Goal: Answer question/provide support: Share knowledge or assist other users

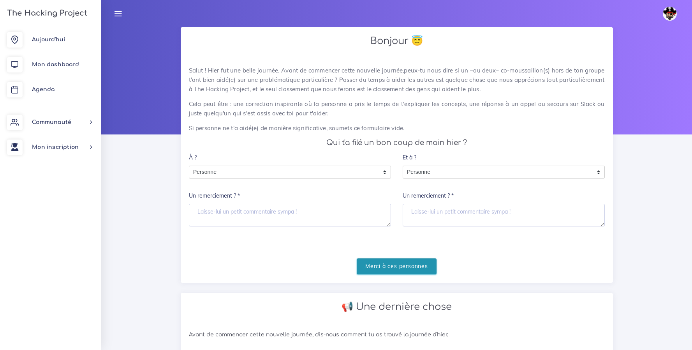
click at [422, 265] on input "Merci à ces personnes" at bounding box center [397, 266] width 80 height 16
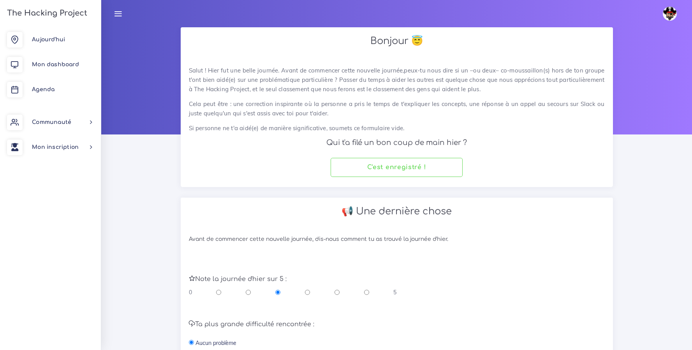
click at [368, 292] on input "radio" at bounding box center [366, 292] width 5 height 8
radio input "true"
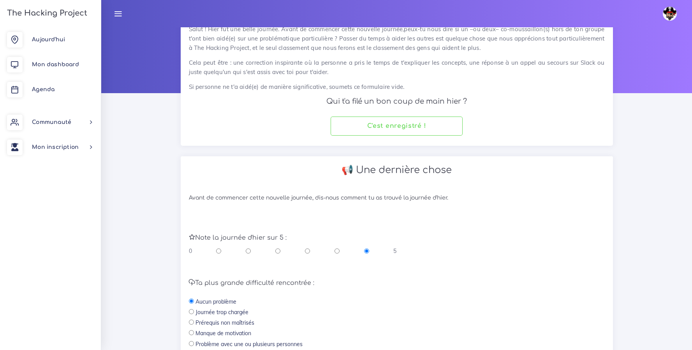
scroll to position [170, 0]
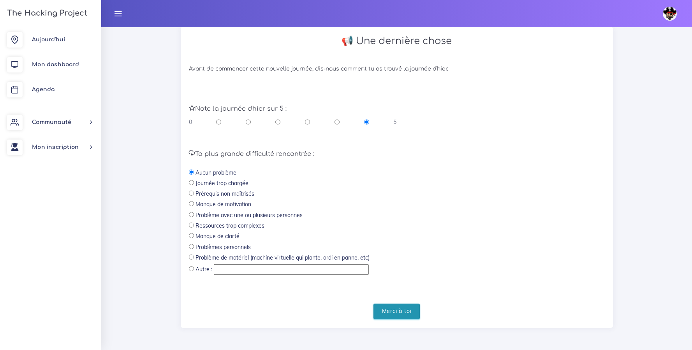
click at [408, 315] on input "Merci à toi" at bounding box center [397, 311] width 47 height 16
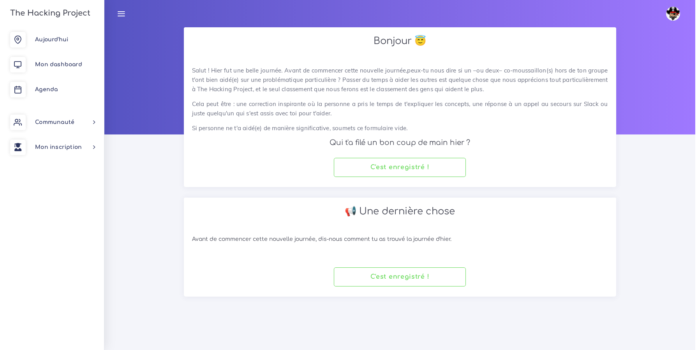
scroll to position [0, 0]
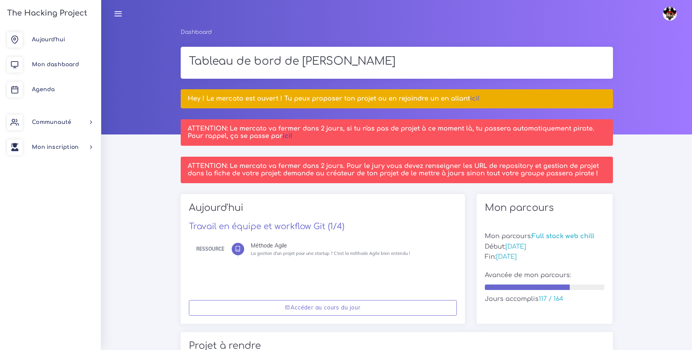
click at [286, 137] on link "ici!" at bounding box center [288, 135] width 10 height 7
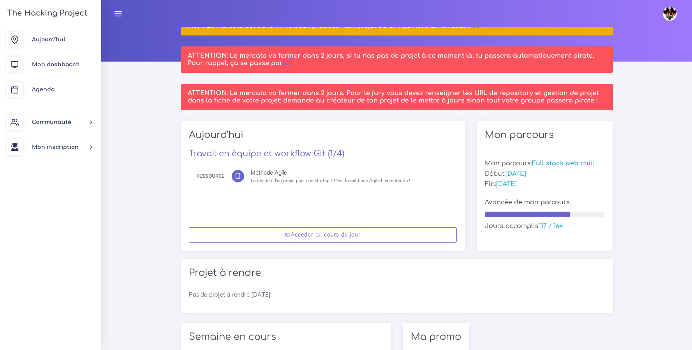
scroll to position [83, 0]
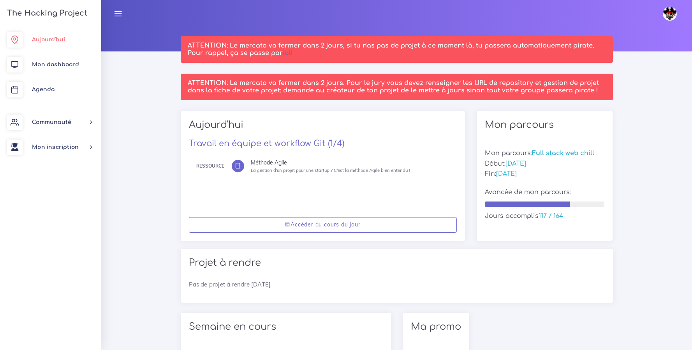
click at [52, 38] on span "Aujourd'hui" at bounding box center [48, 40] width 33 height 6
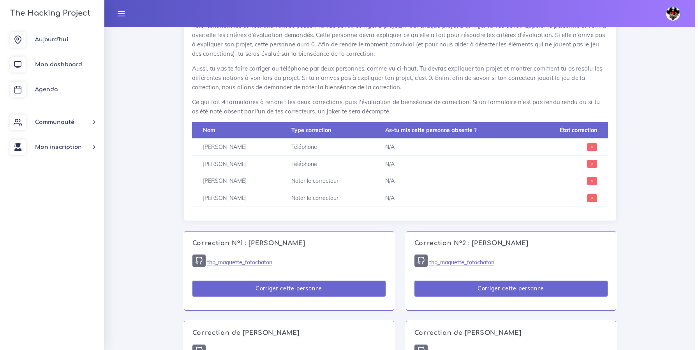
scroll to position [386, 0]
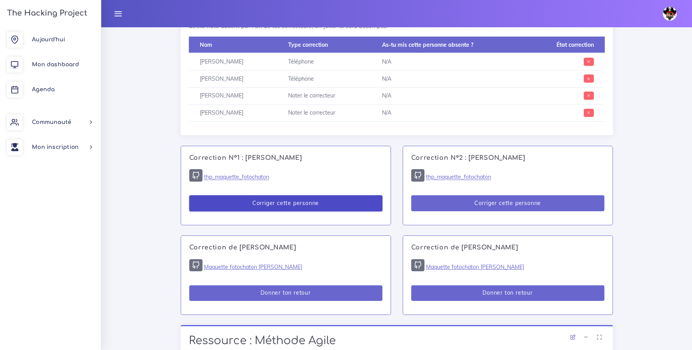
click at [296, 205] on button "Corriger cette personne" at bounding box center [285, 203] width 193 height 16
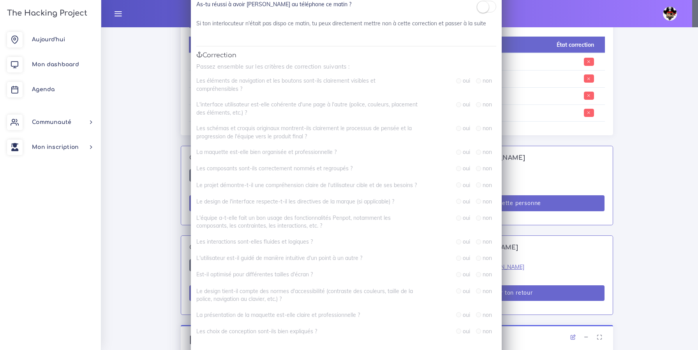
scroll to position [0, 0]
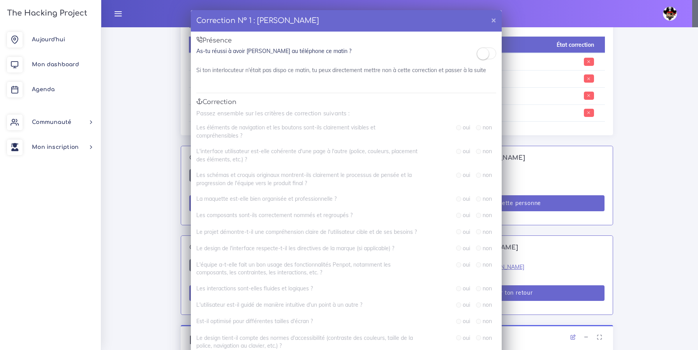
click at [674, 49] on div "Correction N° 1 : Martine PINNA × Présence As-tu réussi à avoir Martine au télé…" at bounding box center [349, 175] width 698 height 350
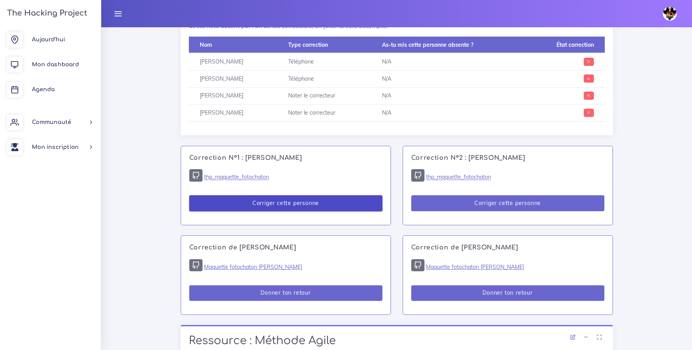
click at [269, 209] on button "Corriger cette personne" at bounding box center [285, 203] width 193 height 16
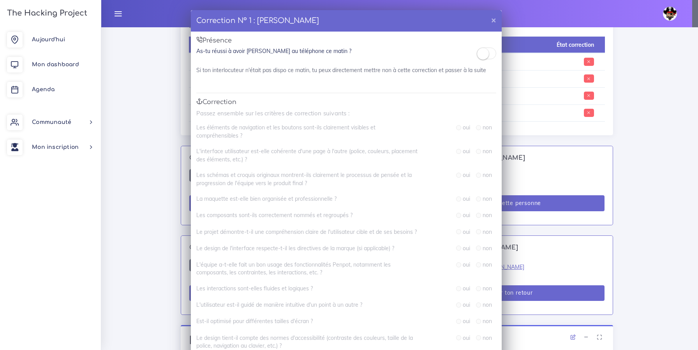
click at [484, 53] on small at bounding box center [483, 54] width 12 height 12
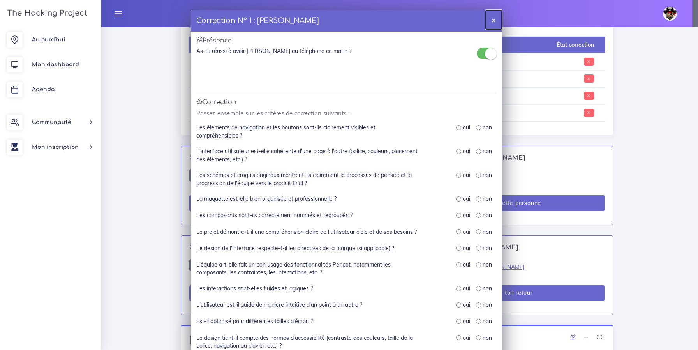
click at [490, 18] on button "×" at bounding box center [494, 19] width 16 height 19
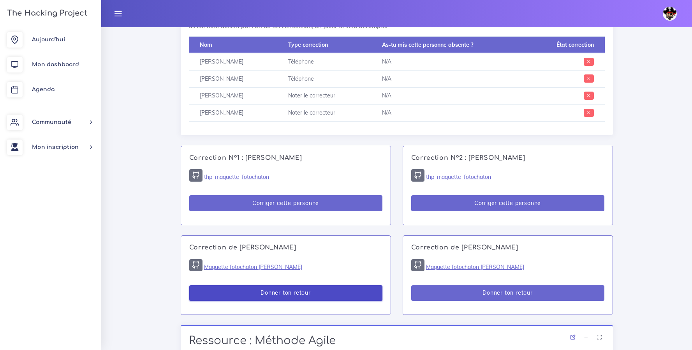
click at [289, 293] on button "Donner ton retour" at bounding box center [285, 293] width 193 height 16
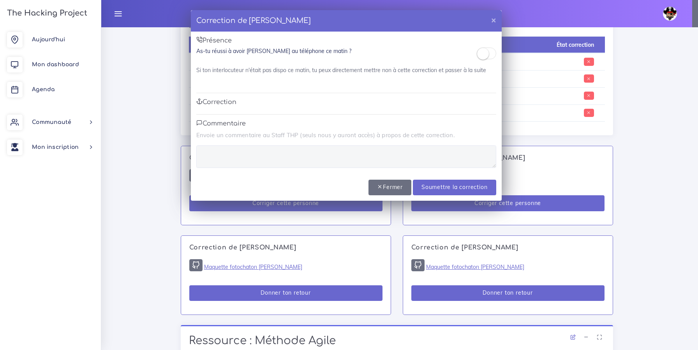
click at [482, 55] on small at bounding box center [483, 54] width 12 height 12
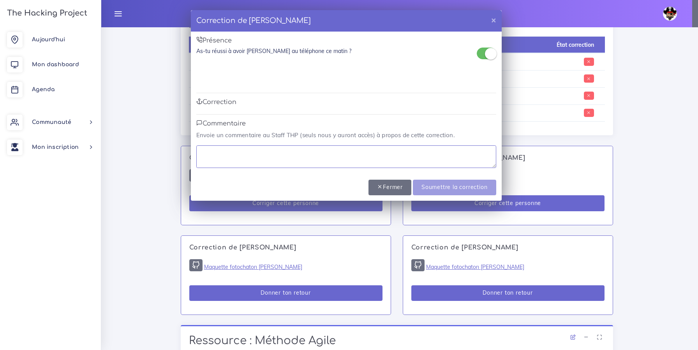
click at [280, 152] on textarea at bounding box center [346, 156] width 300 height 23
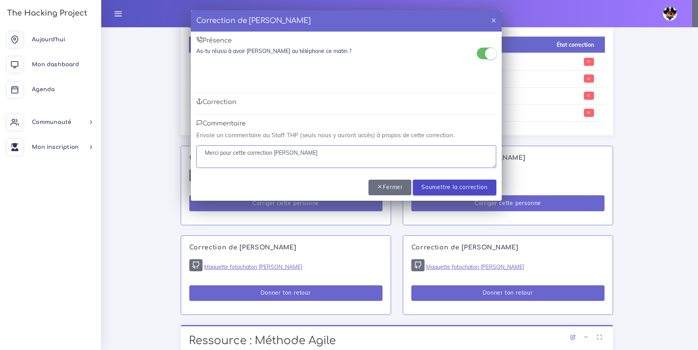
type textarea "Merci pour cette correction Martine"
click at [455, 189] on input "Soumettre la correction" at bounding box center [454, 188] width 83 height 16
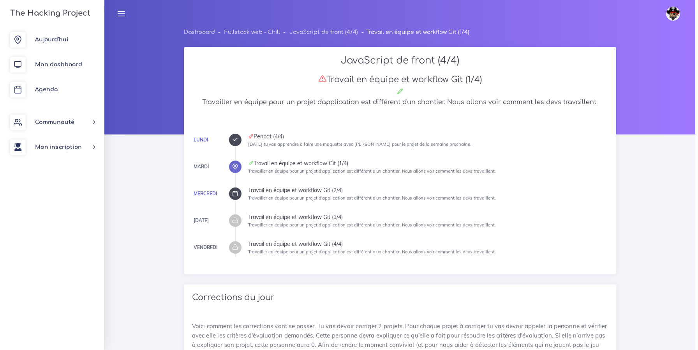
scroll to position [384, 0]
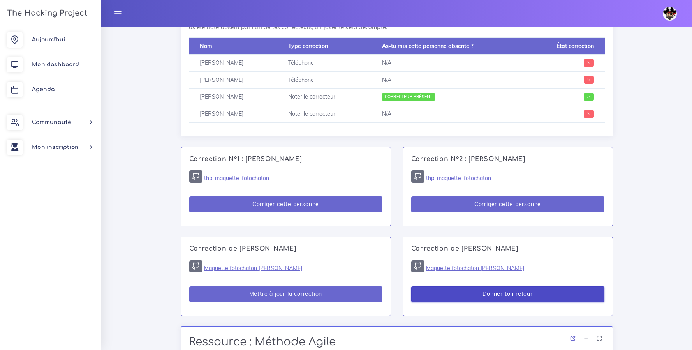
click at [516, 297] on button "Donner ton retour" at bounding box center [507, 294] width 193 height 16
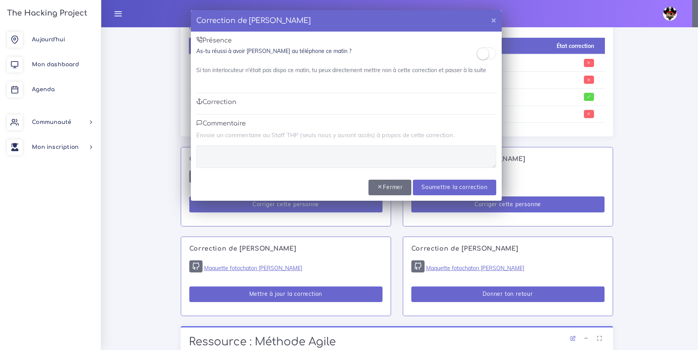
click at [488, 55] on small at bounding box center [483, 54] width 12 height 12
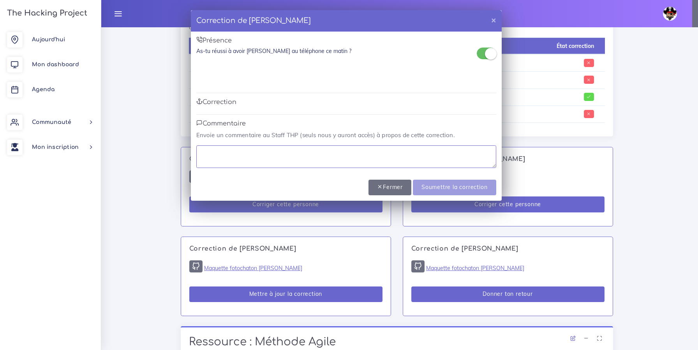
click at [279, 163] on textarea at bounding box center [346, 156] width 300 height 23
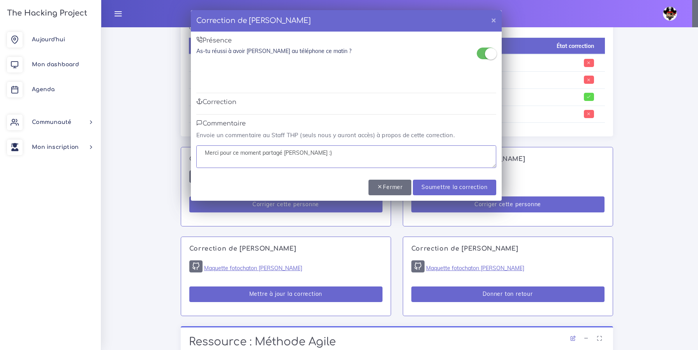
type textarea "Merci pour ce moment partagé Martine :)"
click at [480, 195] on div "Fermer Soumettre la correction" at bounding box center [431, 188] width 127 height 16
click at [479, 193] on input "Soumettre la correction" at bounding box center [454, 188] width 83 height 16
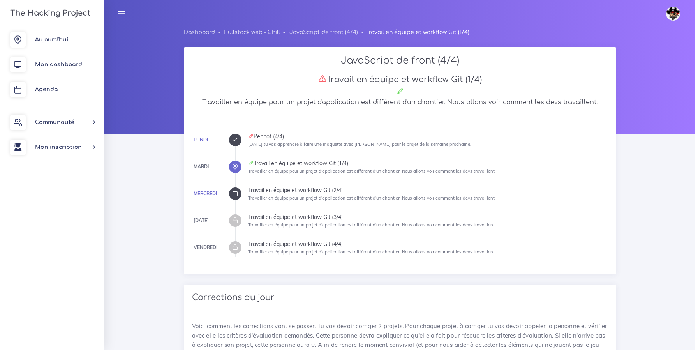
scroll to position [384, 0]
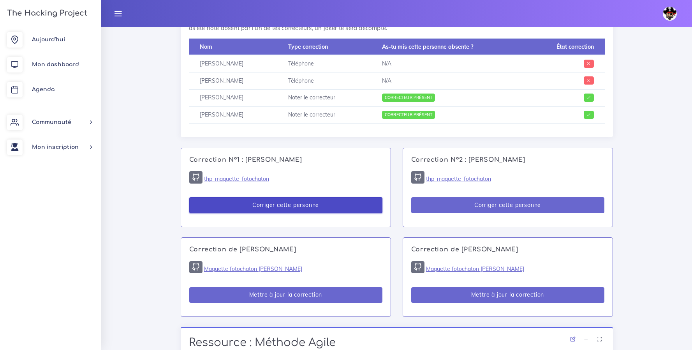
click at [286, 207] on button "Corriger cette personne" at bounding box center [285, 205] width 193 height 16
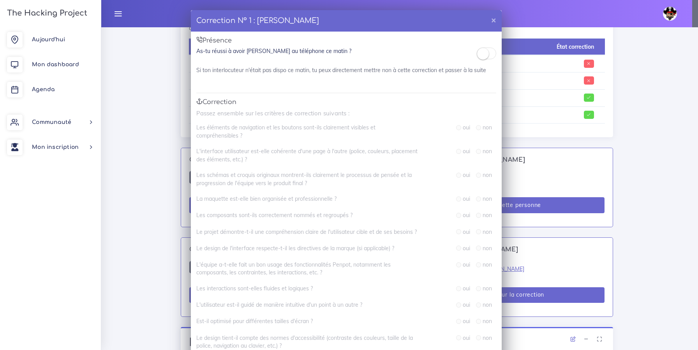
click at [482, 55] on small at bounding box center [483, 54] width 12 height 12
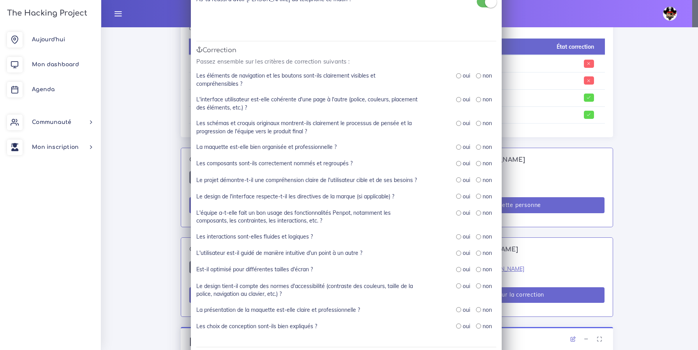
scroll to position [53, 0]
click at [456, 74] on input "radio" at bounding box center [458, 74] width 5 height 5
radio input "true"
click at [457, 98] on input "radio" at bounding box center [458, 98] width 5 height 5
radio input "true"
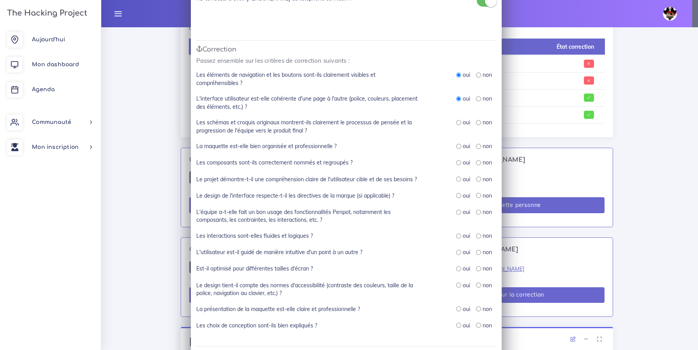
click at [456, 122] on input "radio" at bounding box center [458, 122] width 5 height 5
radio input "true"
click at [456, 147] on input "radio" at bounding box center [458, 146] width 5 height 5
radio input "true"
click at [456, 164] on input "radio" at bounding box center [458, 162] width 5 height 5
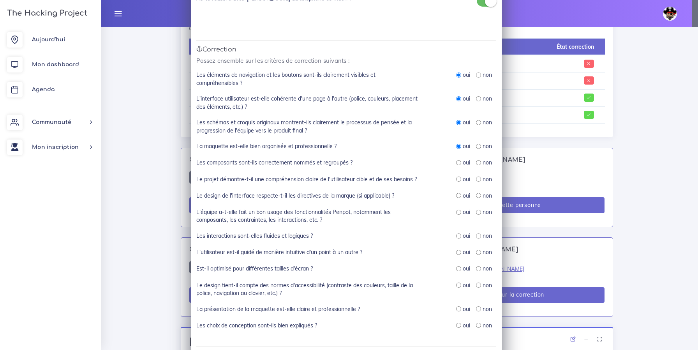
radio input "true"
click at [456, 179] on input "radio" at bounding box center [458, 178] width 5 height 5
radio input "true"
click at [457, 196] on input "radio" at bounding box center [458, 195] width 5 height 5
radio input "true"
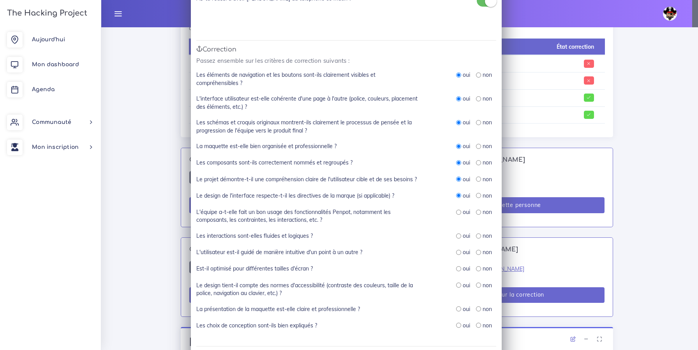
click at [457, 213] on input "radio" at bounding box center [458, 212] width 5 height 5
radio input "true"
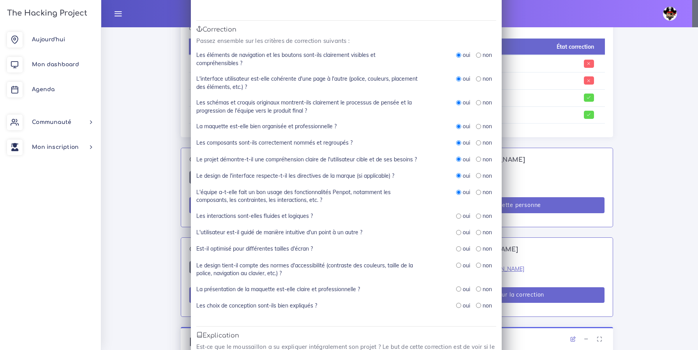
scroll to position [74, 0]
click at [476, 214] on input "radio" at bounding box center [478, 214] width 5 height 5
radio input "true"
click at [456, 231] on input "radio" at bounding box center [458, 231] width 5 height 5
radio input "true"
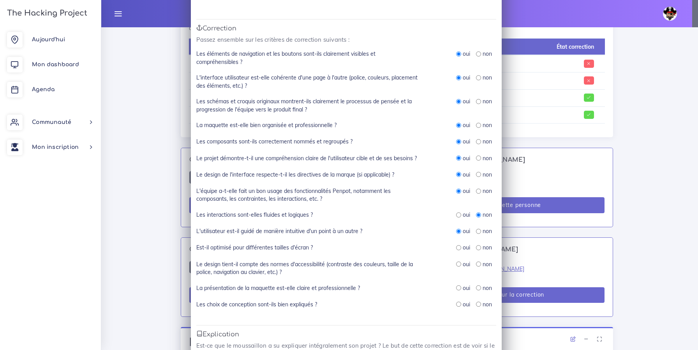
click at [456, 246] on input "radio" at bounding box center [458, 247] width 5 height 5
radio input "true"
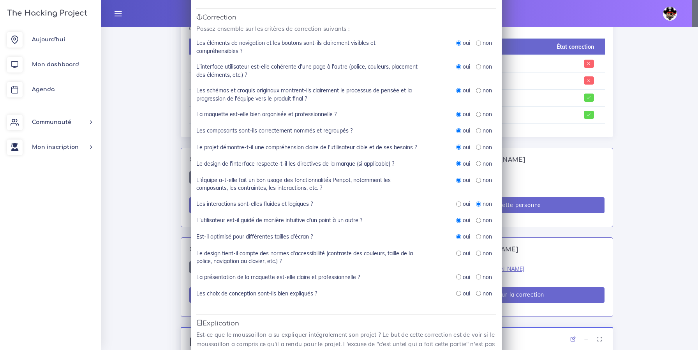
scroll to position [85, 0]
click at [476, 251] on input "radio" at bounding box center [478, 252] width 5 height 5
radio input "true"
click at [457, 276] on input "radio" at bounding box center [458, 275] width 5 height 5
radio input "true"
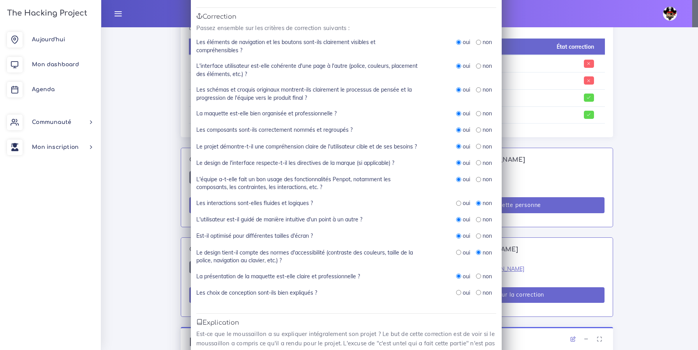
click at [456, 292] on input "radio" at bounding box center [458, 292] width 5 height 5
radio input "true"
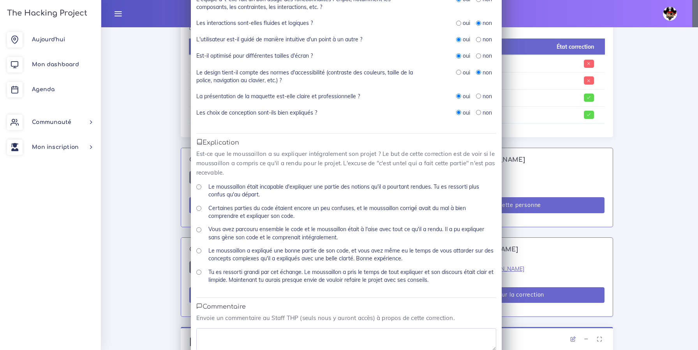
scroll to position [283, 0]
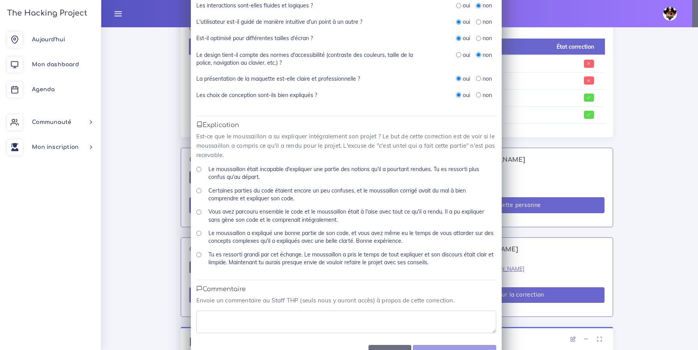
click at [196, 256] on input "Tu es ressorti grandi par cet échange. Le moussaillon a pris le temps de tout e…" at bounding box center [198, 254] width 5 height 5
radio input "true"
click at [212, 323] on textarea at bounding box center [346, 321] width 300 height 23
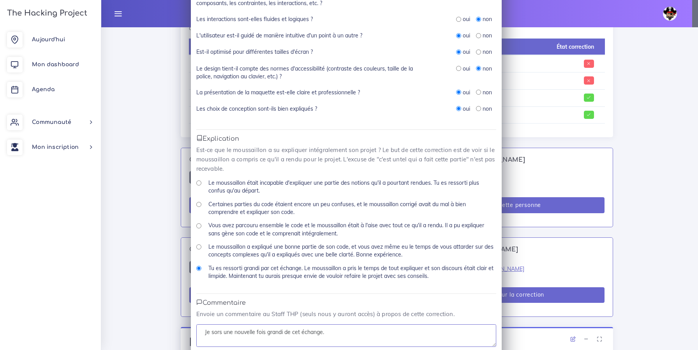
scroll to position [309, 0]
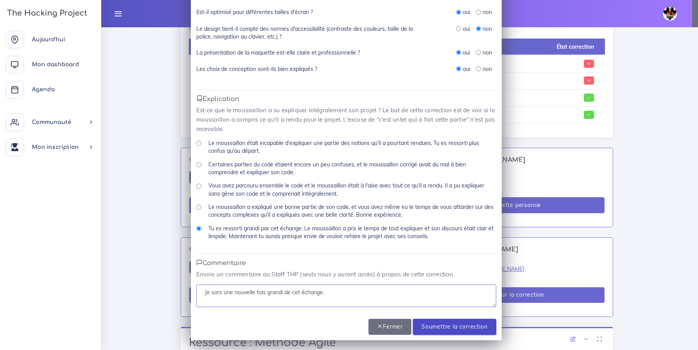
type textarea "Je sors une nouvelle fois grandi de cet échange."
click at [451, 331] on input "Soumettre la correction" at bounding box center [454, 327] width 83 height 16
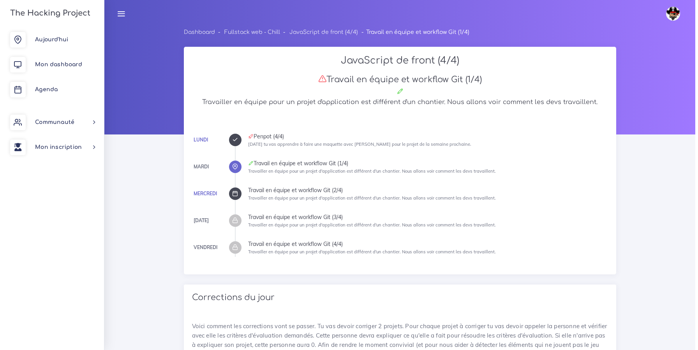
scroll to position [382, 0]
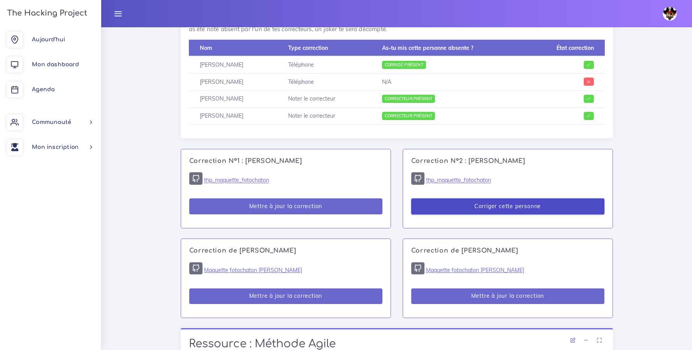
click at [543, 201] on button "Corriger cette personne" at bounding box center [507, 206] width 193 height 16
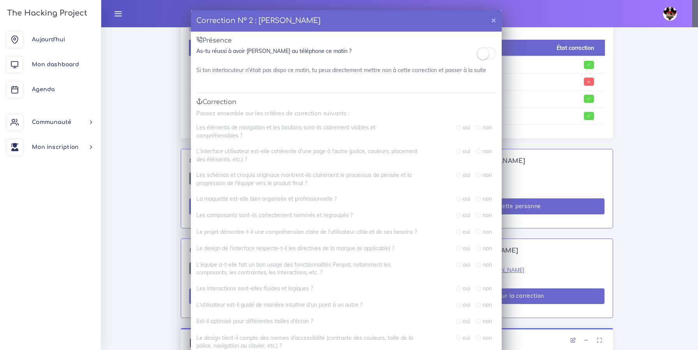
click at [479, 53] on small at bounding box center [483, 54] width 12 height 12
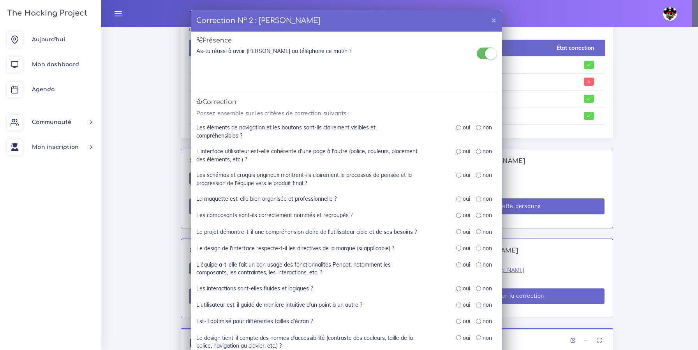
click at [459, 126] on div "oui" at bounding box center [463, 127] width 14 height 8
click at [456, 150] on input "radio" at bounding box center [458, 151] width 5 height 5
radio input "true"
click at [456, 130] on input "radio" at bounding box center [458, 127] width 5 height 5
radio input "true"
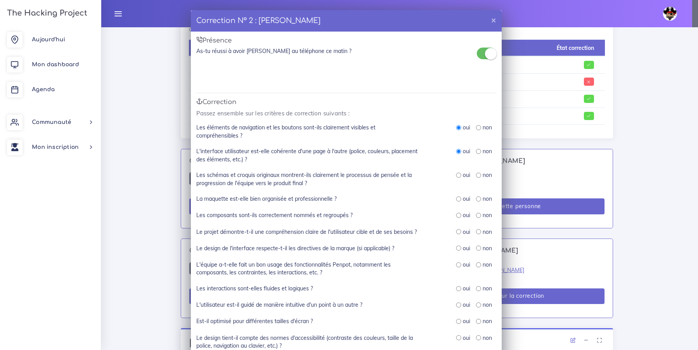
click at [457, 173] on input "radio" at bounding box center [458, 175] width 5 height 5
radio input "true"
click at [456, 200] on input "radio" at bounding box center [458, 198] width 5 height 5
radio input "true"
click at [456, 216] on input "radio" at bounding box center [458, 215] width 5 height 5
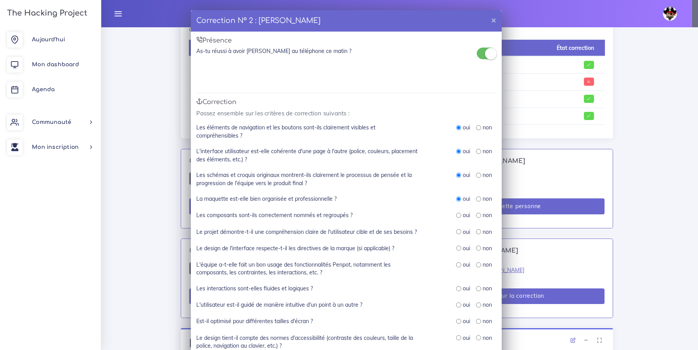
radio input "true"
click at [456, 233] on input "radio" at bounding box center [458, 231] width 5 height 5
radio input "true"
click at [458, 249] on div "oui" at bounding box center [463, 248] width 14 height 8
click at [456, 266] on input "radio" at bounding box center [458, 264] width 5 height 5
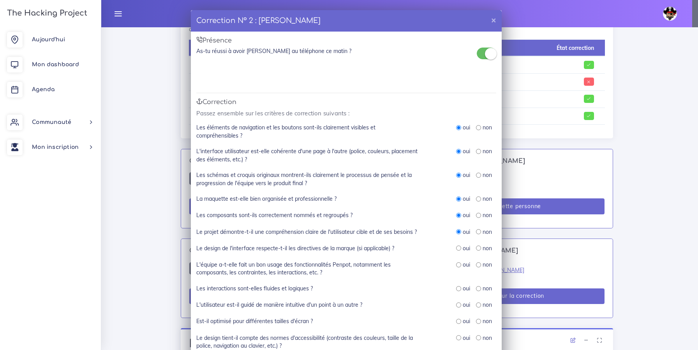
radio input "true"
click at [456, 250] on input "radio" at bounding box center [458, 247] width 5 height 5
radio input "true"
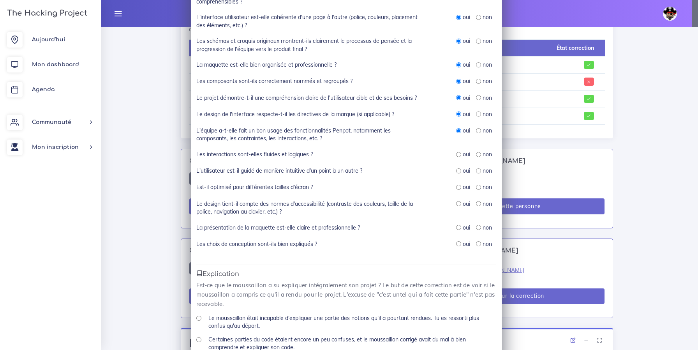
scroll to position [160, 0]
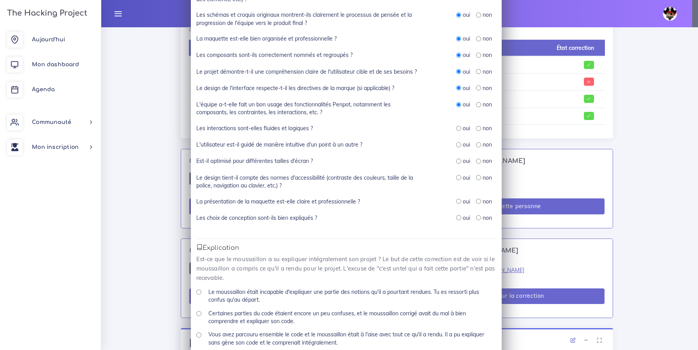
click at [456, 129] on input "radio" at bounding box center [458, 128] width 5 height 5
radio input "true"
click at [456, 145] on input "radio" at bounding box center [458, 144] width 5 height 5
radio input "true"
click at [458, 160] on input "radio" at bounding box center [458, 161] width 5 height 5
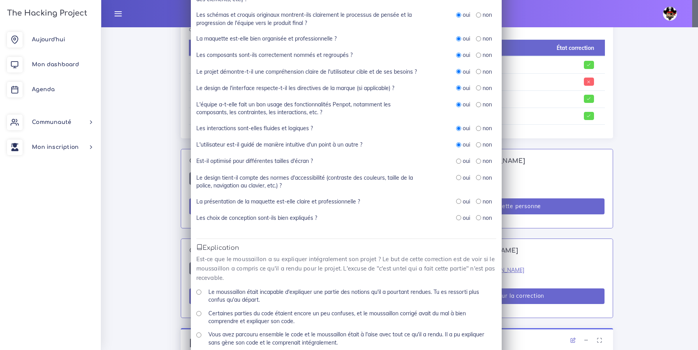
radio input "true"
click at [476, 128] on input "radio" at bounding box center [478, 128] width 5 height 5
radio input "true"
click at [477, 178] on input "radio" at bounding box center [478, 177] width 5 height 5
radio input "true"
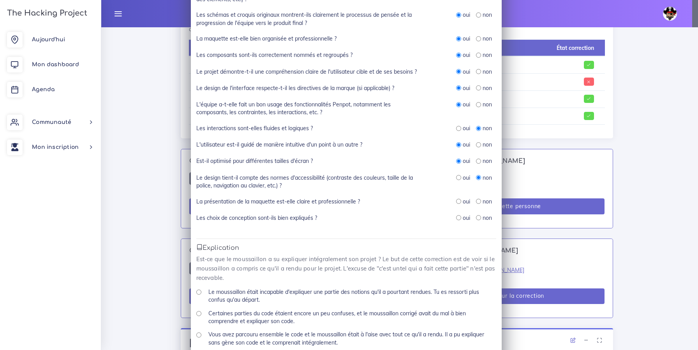
click at [458, 202] on div "oui" at bounding box center [463, 201] width 14 height 8
click at [456, 203] on input "radio" at bounding box center [458, 201] width 5 height 5
radio input "true"
click at [456, 216] on input "radio" at bounding box center [458, 217] width 5 height 5
radio input "true"
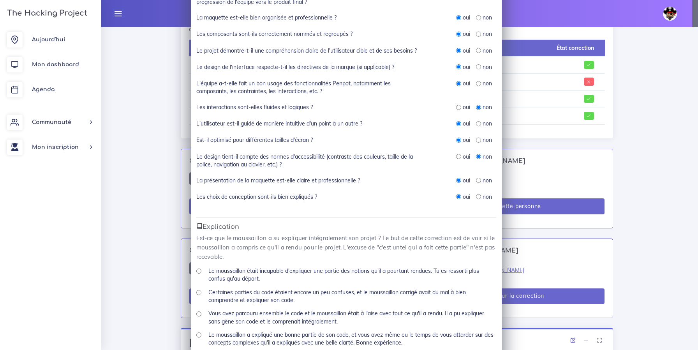
scroll to position [309, 0]
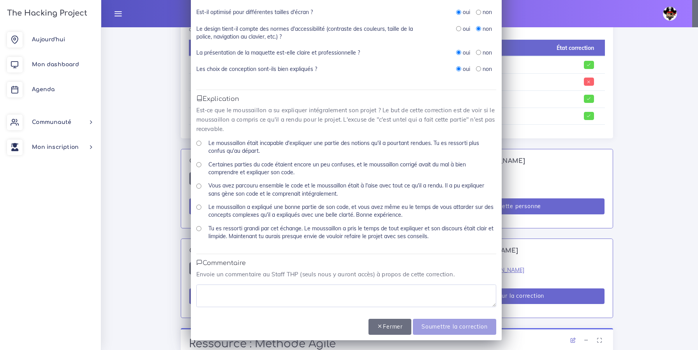
click at [196, 228] on input "Tu es ressorti grandi par cet échange. Le moussaillon a pris le temps de tout e…" at bounding box center [198, 228] width 5 height 5
radio input "true"
click at [319, 291] on textarea at bounding box center [346, 295] width 300 height 23
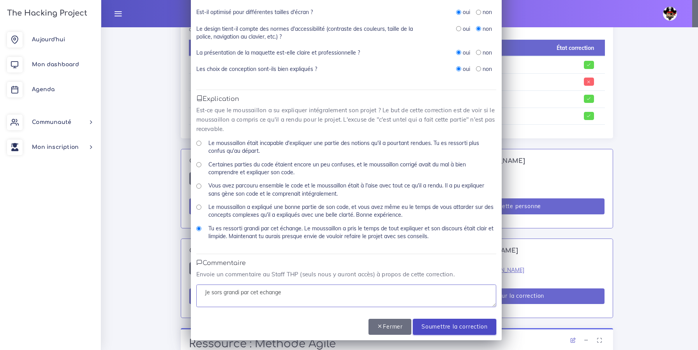
type textarea "Je sors grandi par cet echange"
click at [465, 329] on input "Soumettre la correction" at bounding box center [454, 327] width 83 height 16
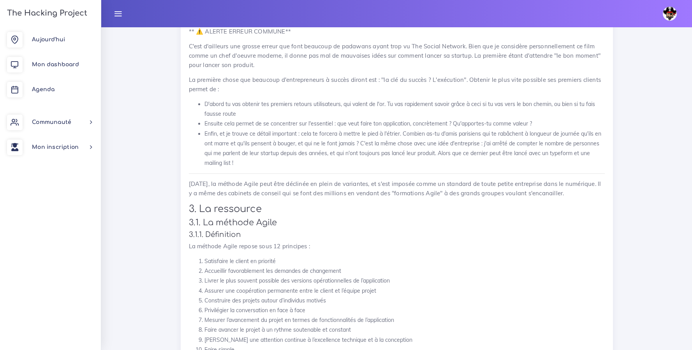
scroll to position [892, 0]
click at [40, 84] on link "Agenda" at bounding box center [50, 89] width 101 height 25
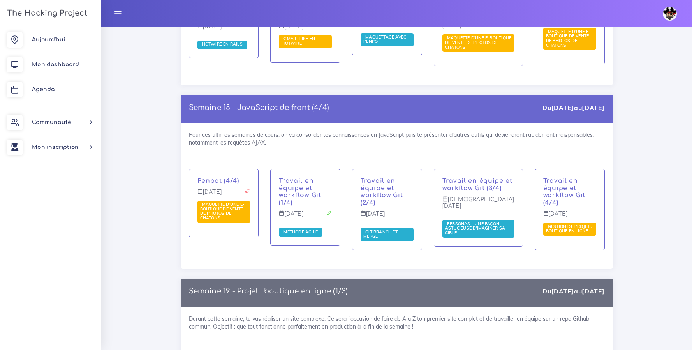
scroll to position [4794, 0]
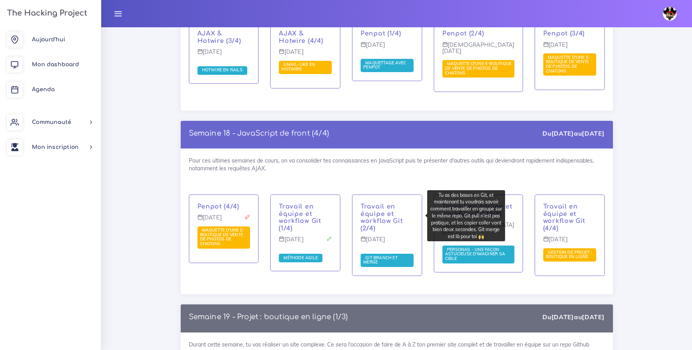
click at [383, 255] on span "Git branch et merge" at bounding box center [380, 260] width 34 height 10
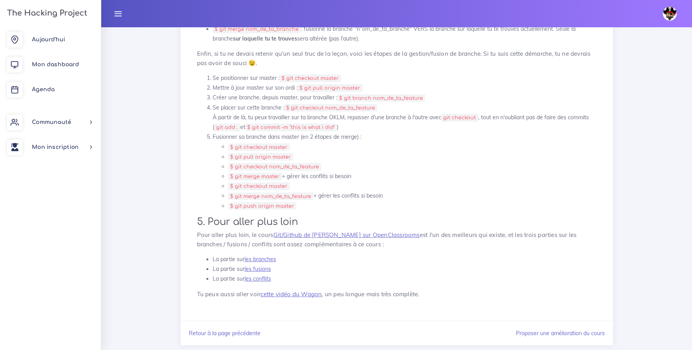
scroll to position [1393, 0]
click at [41, 92] on span "Agenda" at bounding box center [43, 89] width 23 height 6
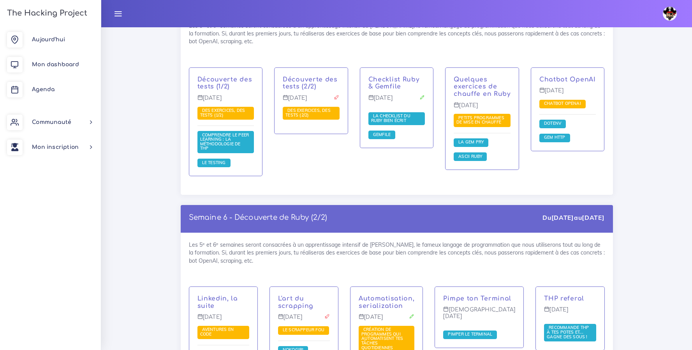
scroll to position [1160, 0]
